Goal: Task Accomplishment & Management: Manage account settings

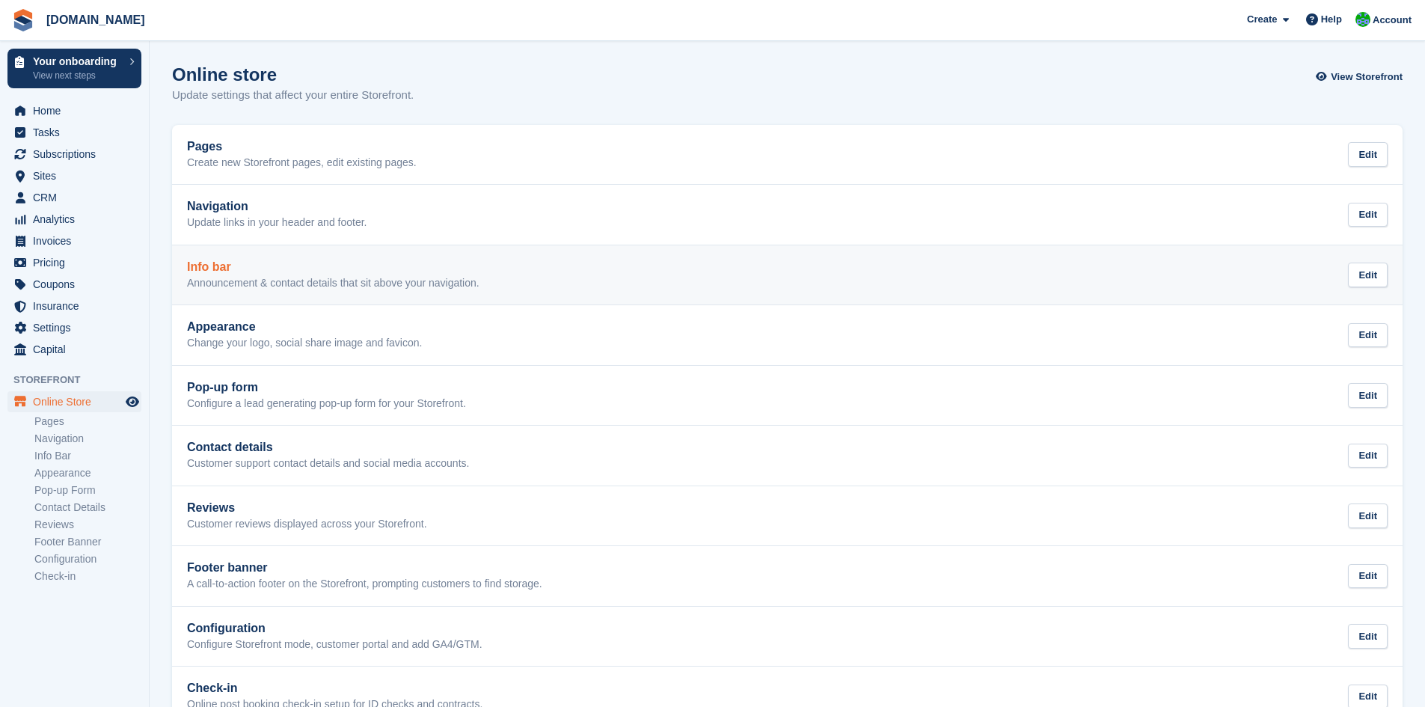
click at [1222, 245] on link "Info bar Announcement & contact details that sit above your navigation. Edit" at bounding box center [787, 275] width 1231 height 60
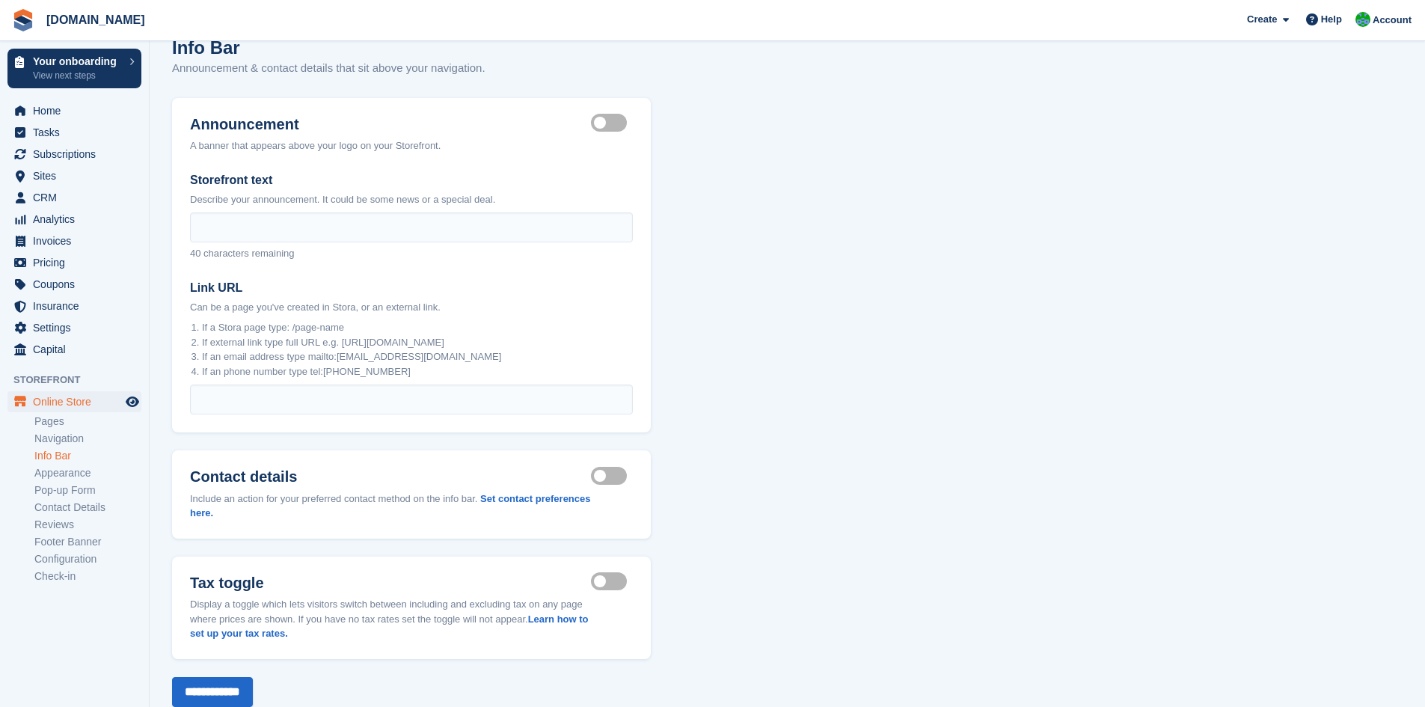
scroll to position [30, 0]
click at [831, 352] on section "Info Bar Announcement & contact details that sit above your navigation. Announc…" at bounding box center [788, 357] width 1276 height 774
click at [759, 404] on section "Info Bar Announcement & contact details that sit above your navigation. Announc…" at bounding box center [788, 357] width 1276 height 774
click at [894, 303] on section "Info Bar Announcement & contact details that sit above your navigation. Announc…" at bounding box center [788, 357] width 1276 height 774
click at [850, 477] on section "Info Bar Announcement & contact details that sit above your navigation. Announc…" at bounding box center [788, 357] width 1276 height 774
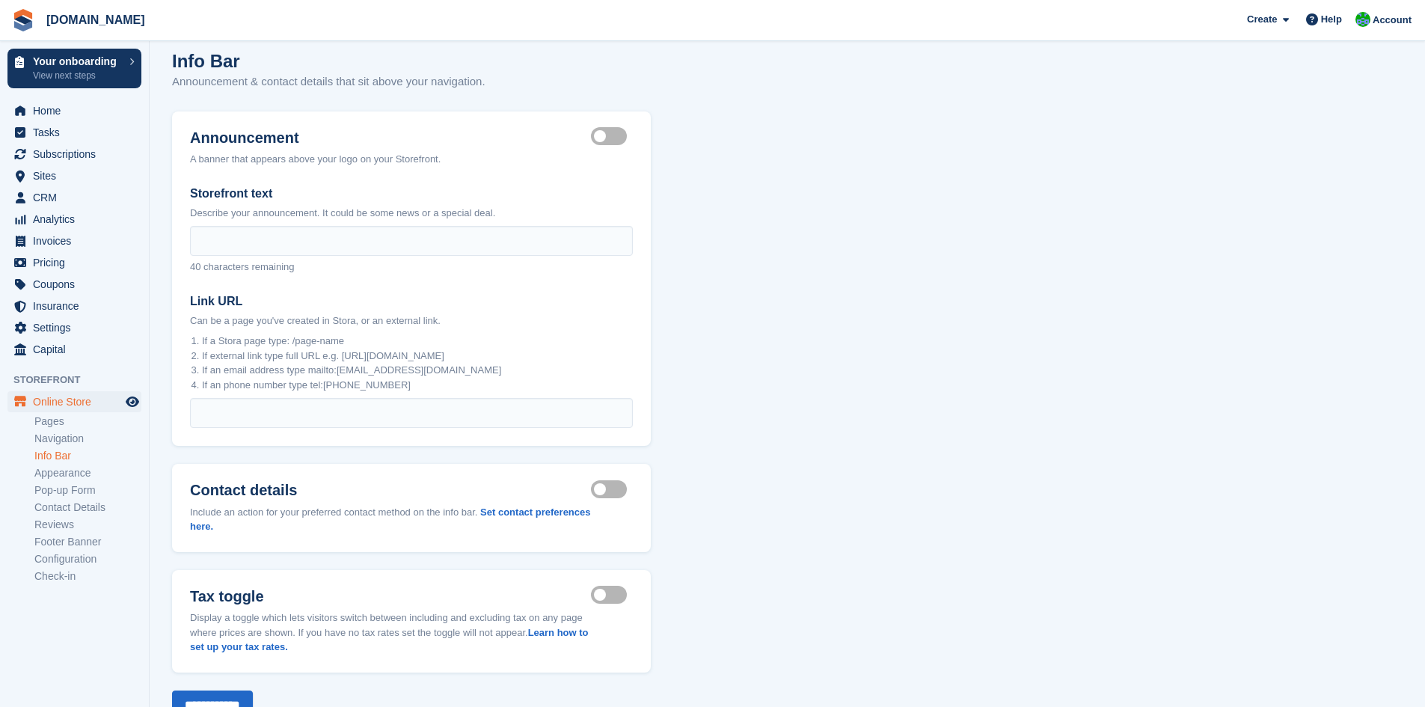
scroll to position [0, 0]
